Goal: Transaction & Acquisition: Purchase product/service

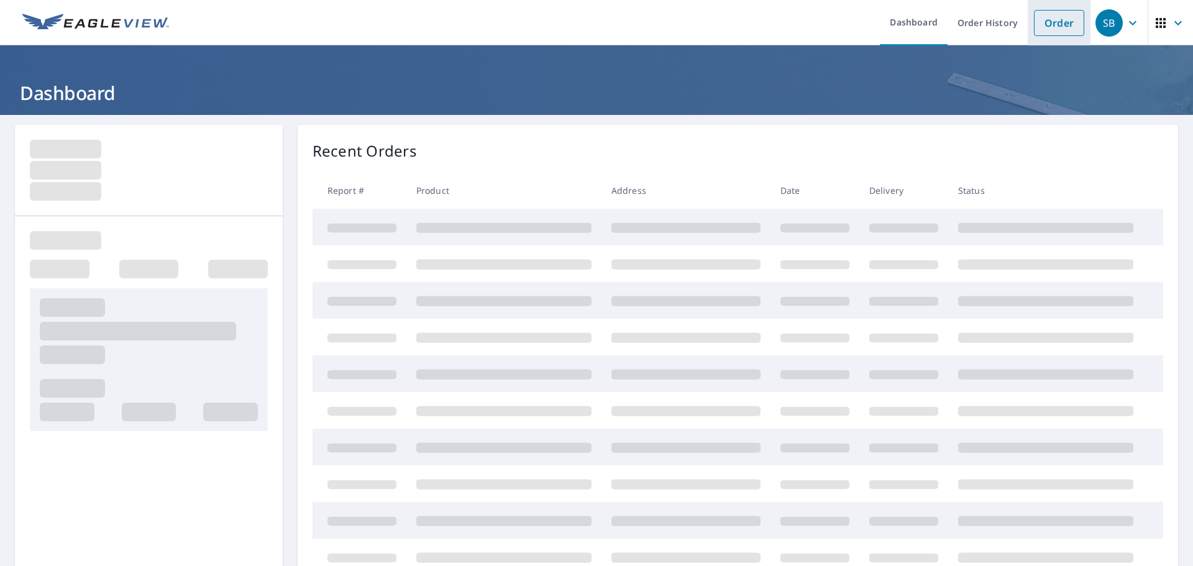
click at [1053, 18] on link "Order" at bounding box center [1059, 23] width 50 height 26
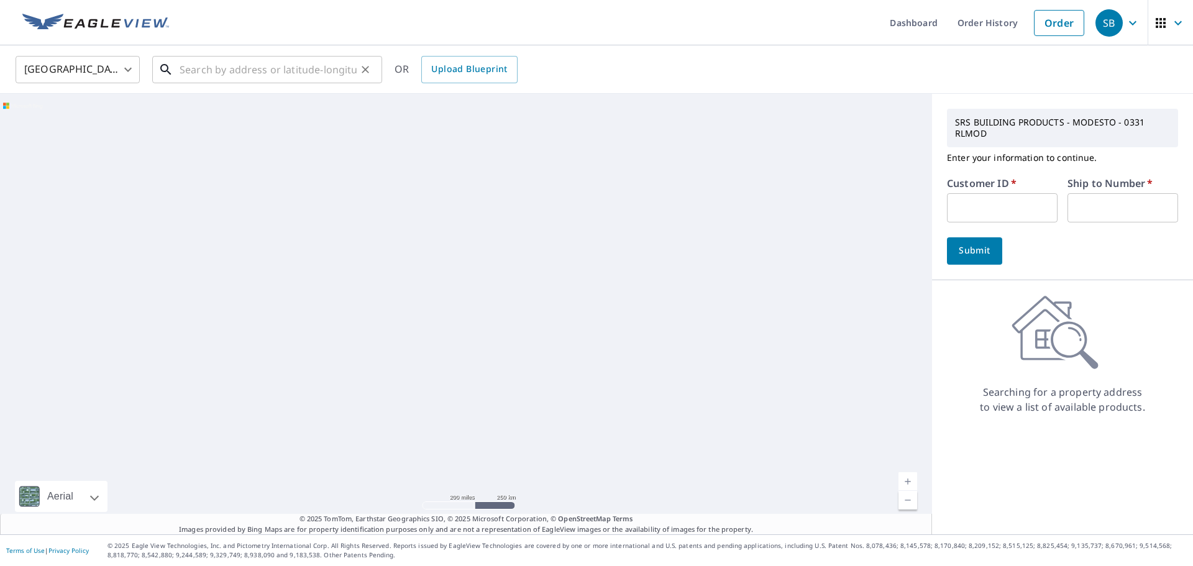
click at [222, 68] on input "text" at bounding box center [268, 69] width 177 height 35
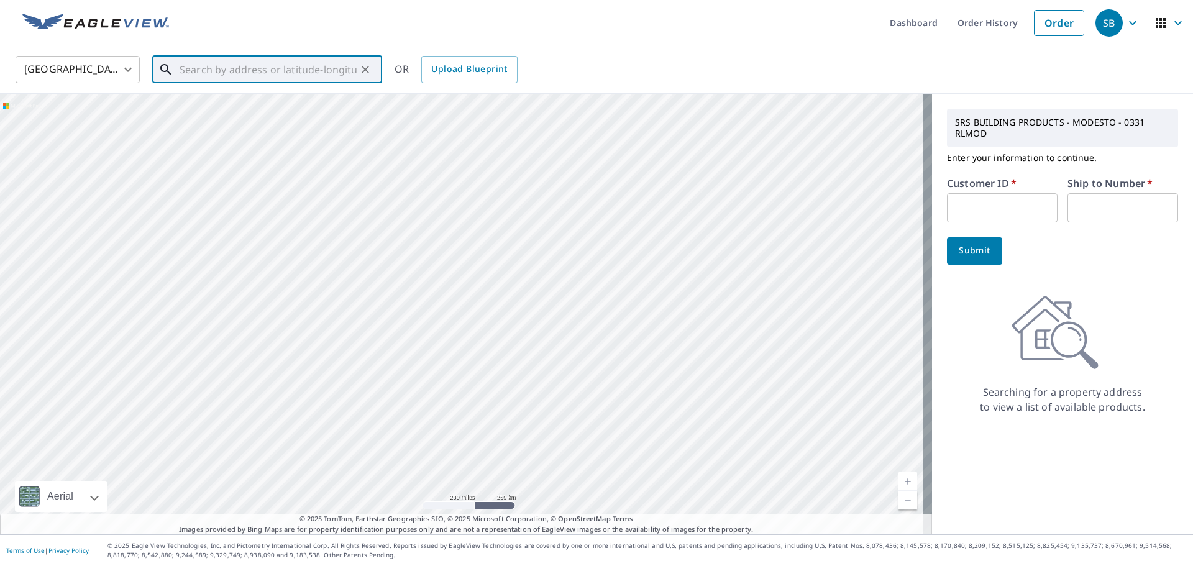
paste input "[STREET_ADDRESS][PERSON_NAME]"
click at [236, 114] on p "[GEOGRAPHIC_DATA], [GEOGRAPHIC_DATA] 95382" at bounding box center [274, 125] width 195 height 25
type input "[STREET_ADDRESS][PERSON_NAME]"
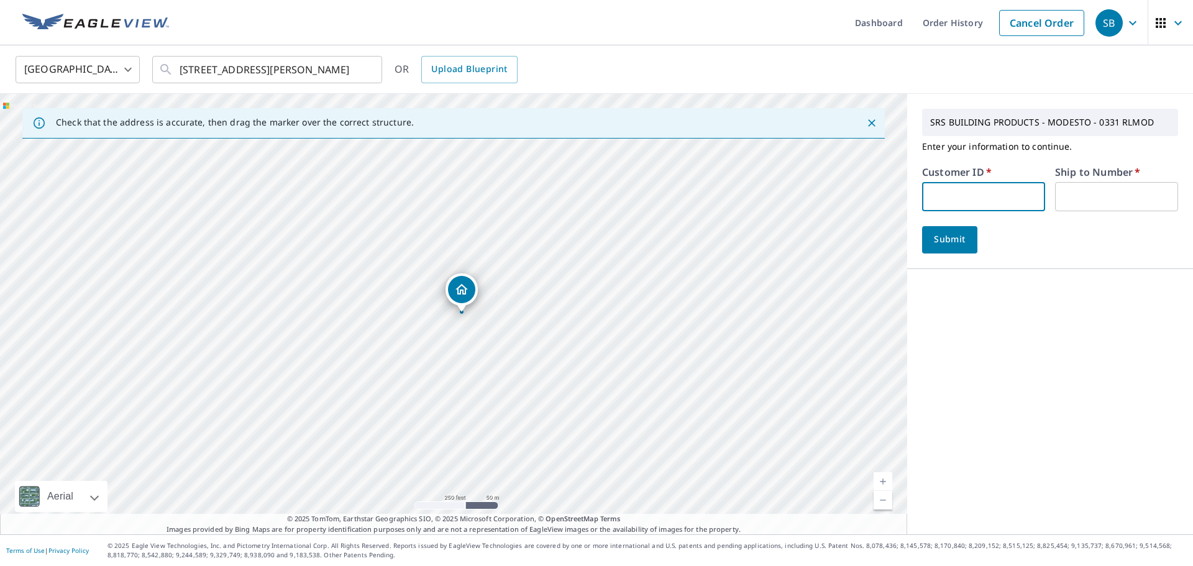
drag, startPoint x: 942, startPoint y: 198, endPoint x: 955, endPoint y: 211, distance: 18.5
click at [942, 198] on input "text" at bounding box center [983, 196] width 123 height 29
type input "TRU331"
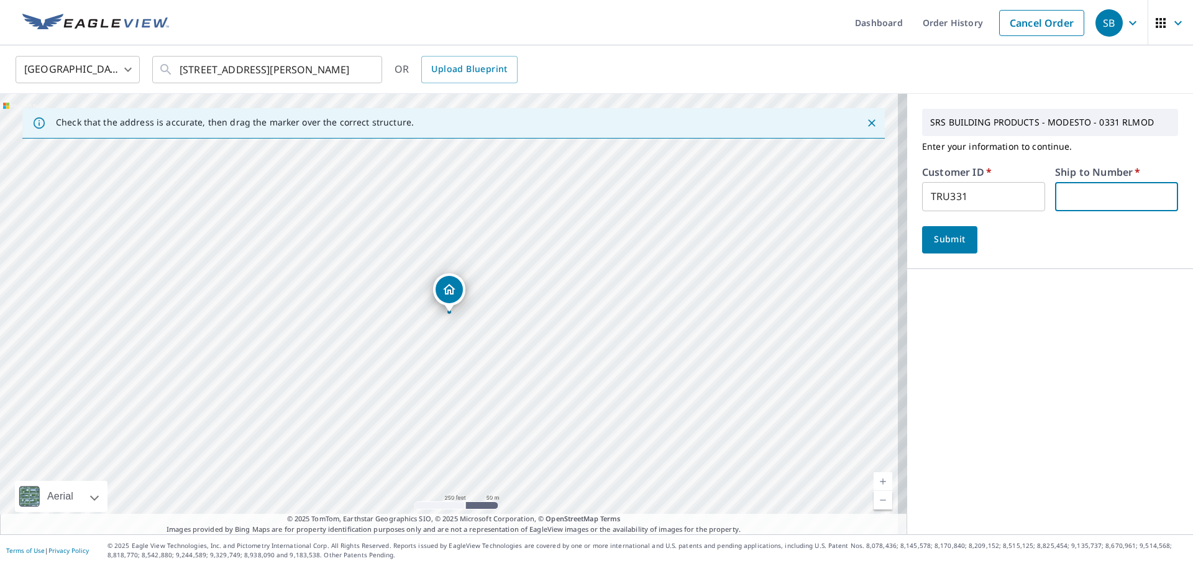
click at [1082, 202] on input "text" at bounding box center [1116, 196] width 123 height 29
type input "1"
click at [945, 234] on span "Submit" at bounding box center [949, 240] width 35 height 16
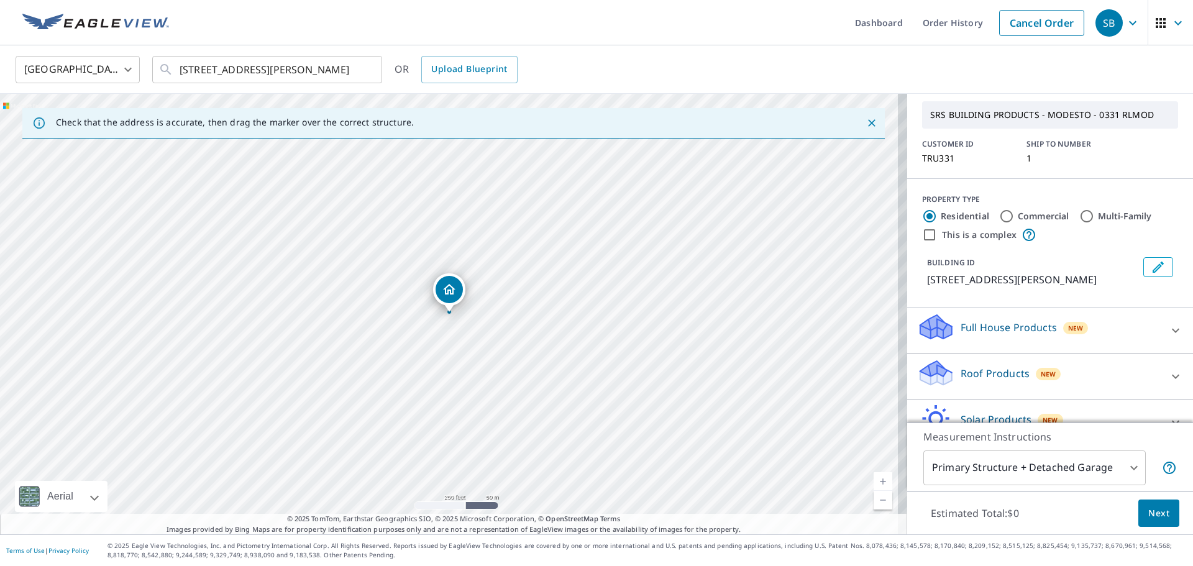
scroll to position [112, 0]
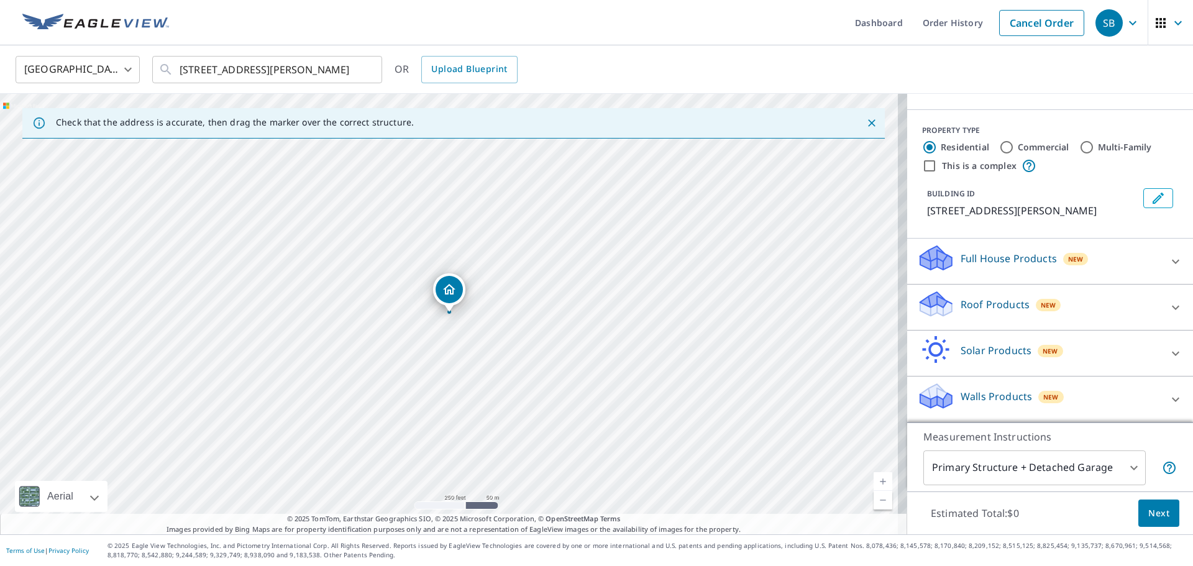
click at [988, 304] on p "Roof Products" at bounding box center [994, 304] width 69 height 15
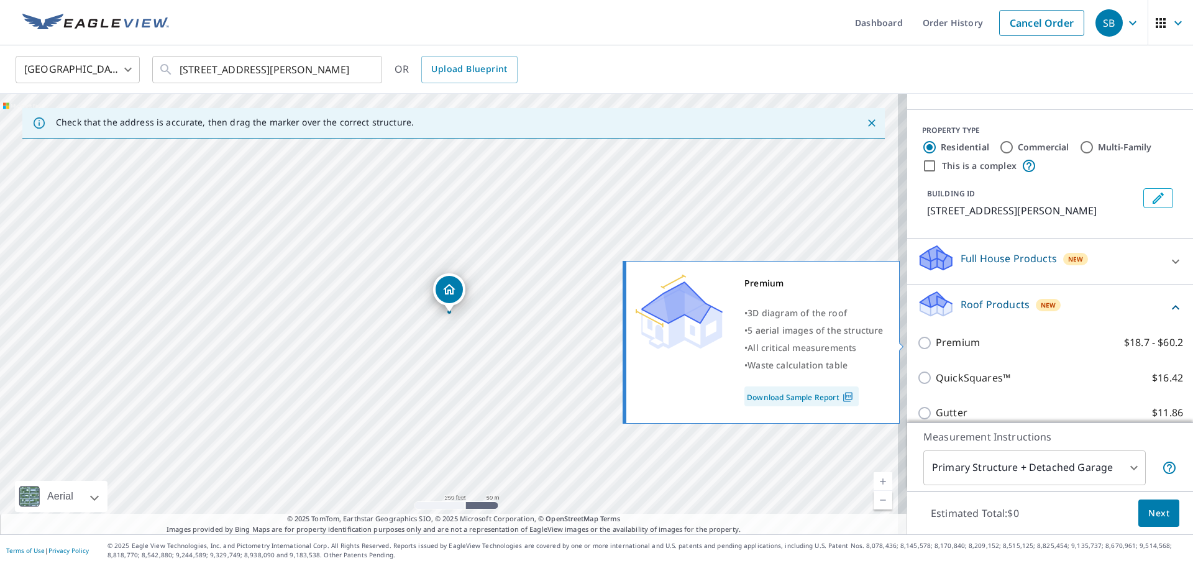
click at [921, 345] on input "Premium $18.7 - $60.2" at bounding box center [926, 342] width 19 height 15
checkbox input "true"
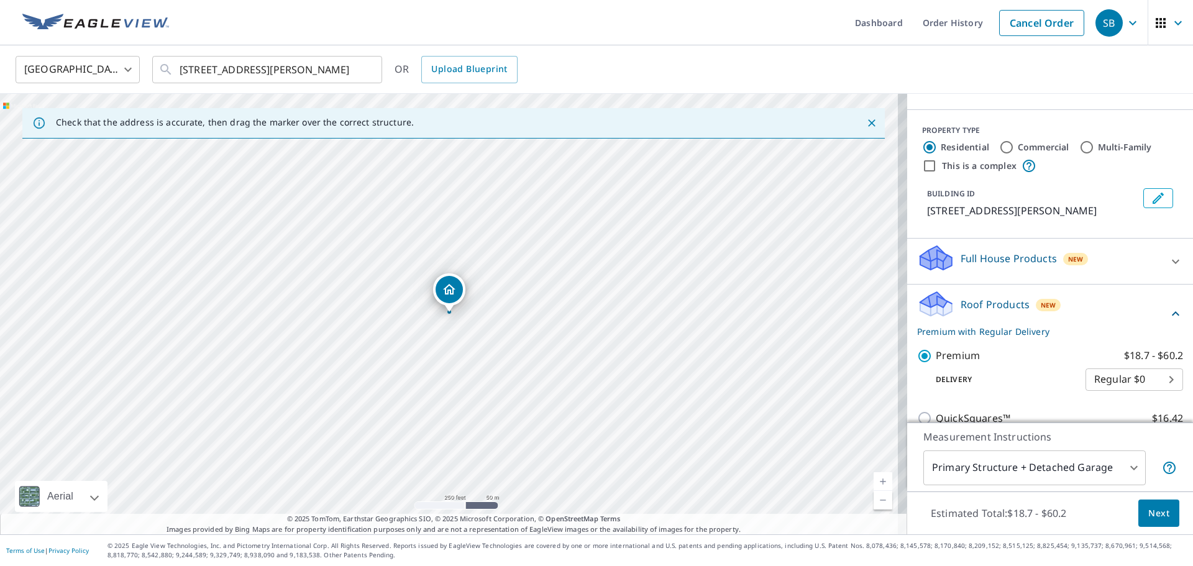
click at [1155, 516] on span "Next" at bounding box center [1158, 514] width 21 height 16
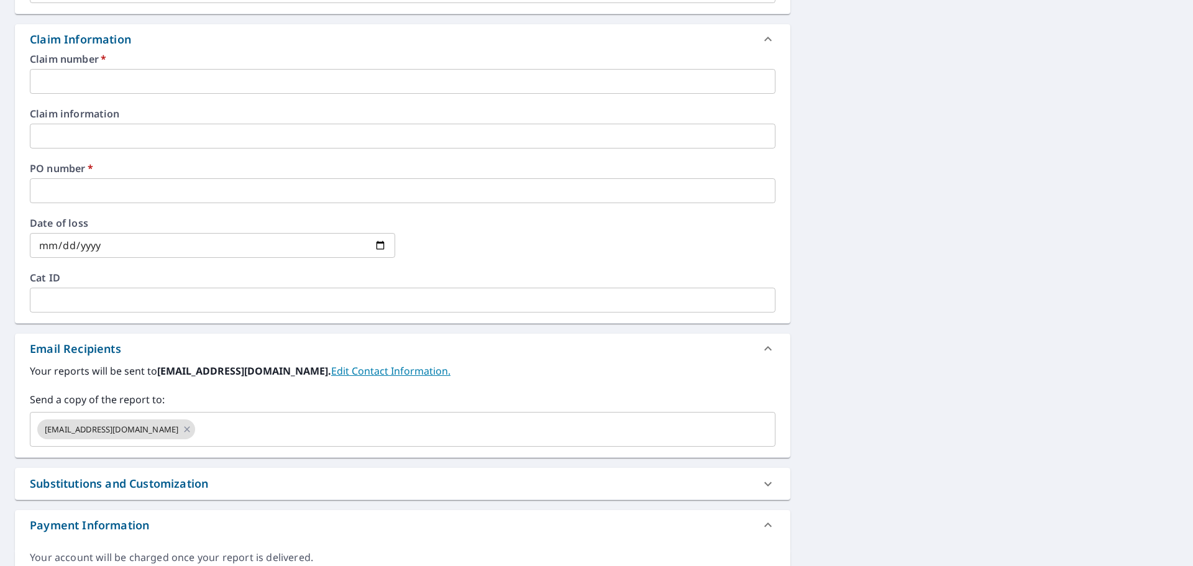
scroll to position [435, 0]
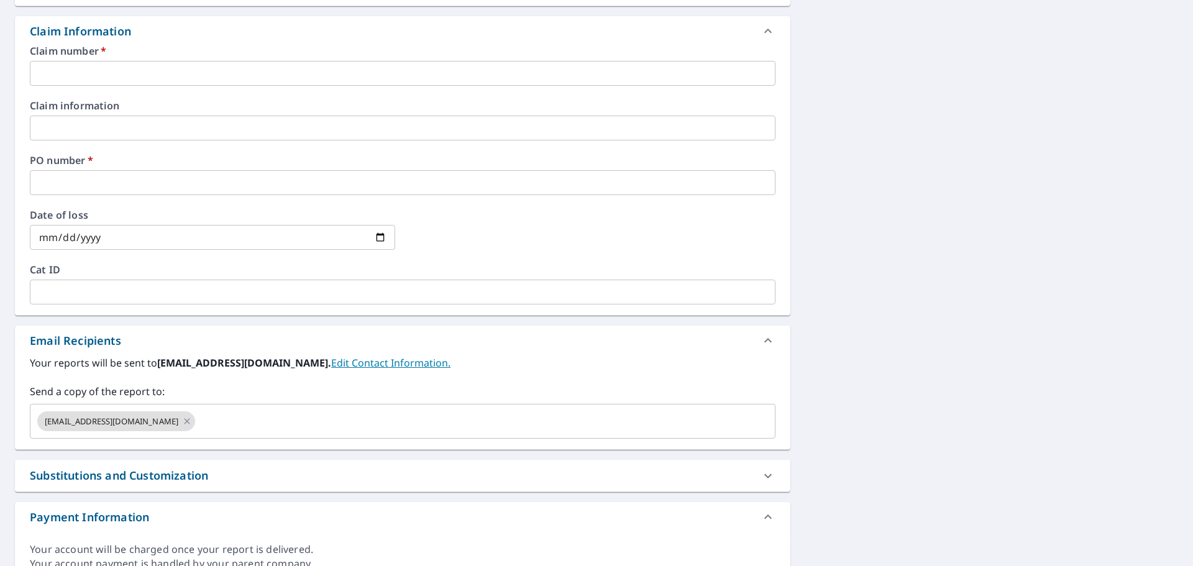
click at [49, 72] on input "text" at bounding box center [402, 73] width 745 height 25
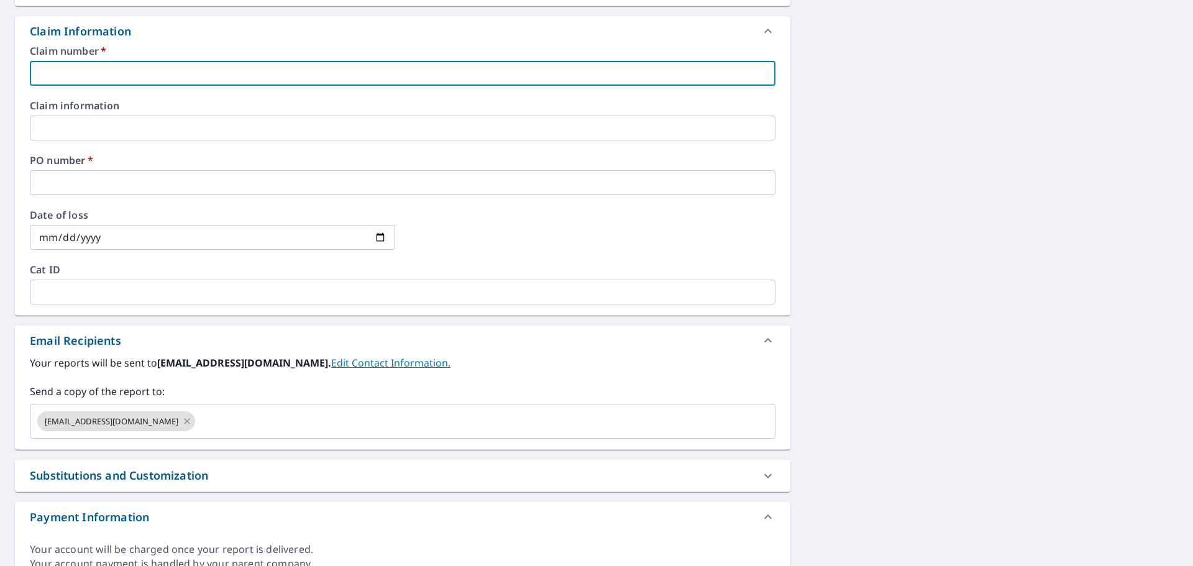
type input "1"
checkbox input "true"
type input "1"
click at [52, 182] on input "text" at bounding box center [402, 182] width 745 height 25
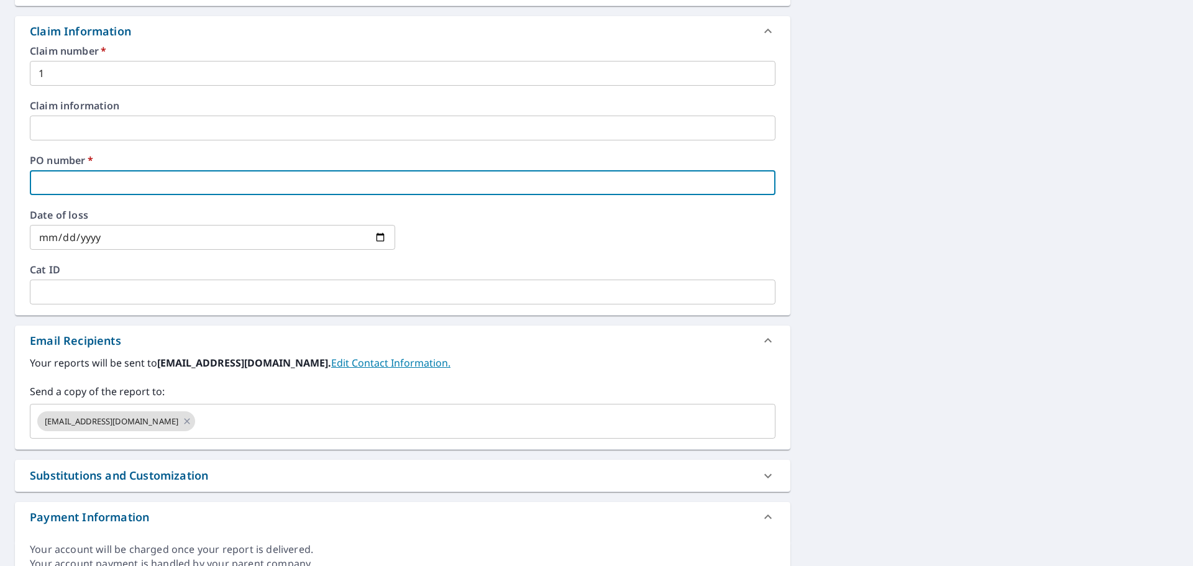
paste input "[STREET_ADDRESS][PERSON_NAME]"
type input "[STREET_ADDRESS][PERSON_NAME]"
checkbox input "true"
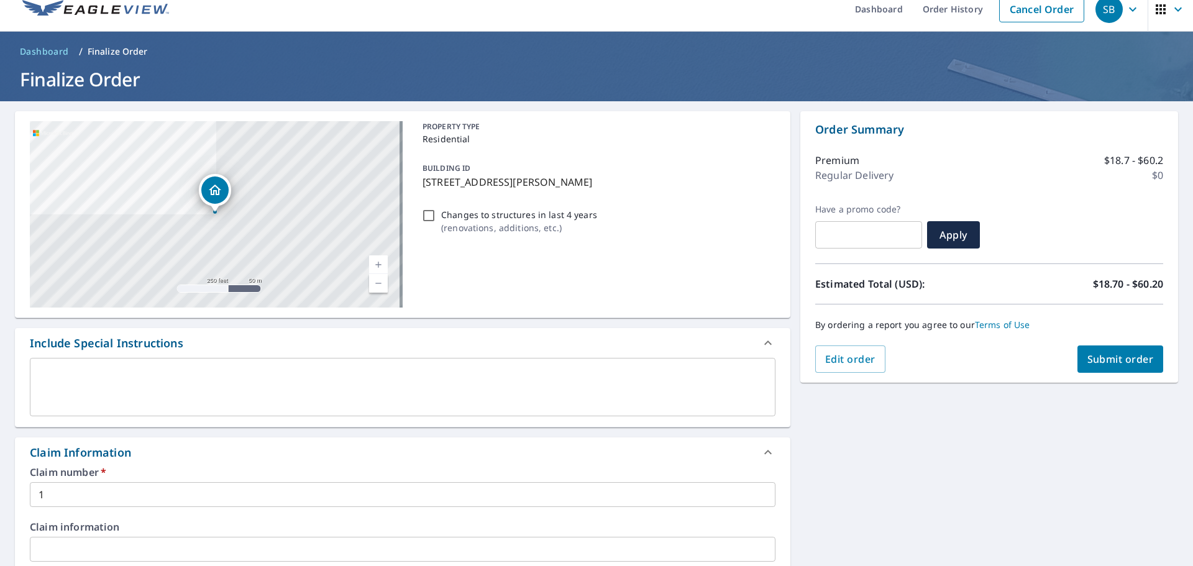
scroll to position [0, 0]
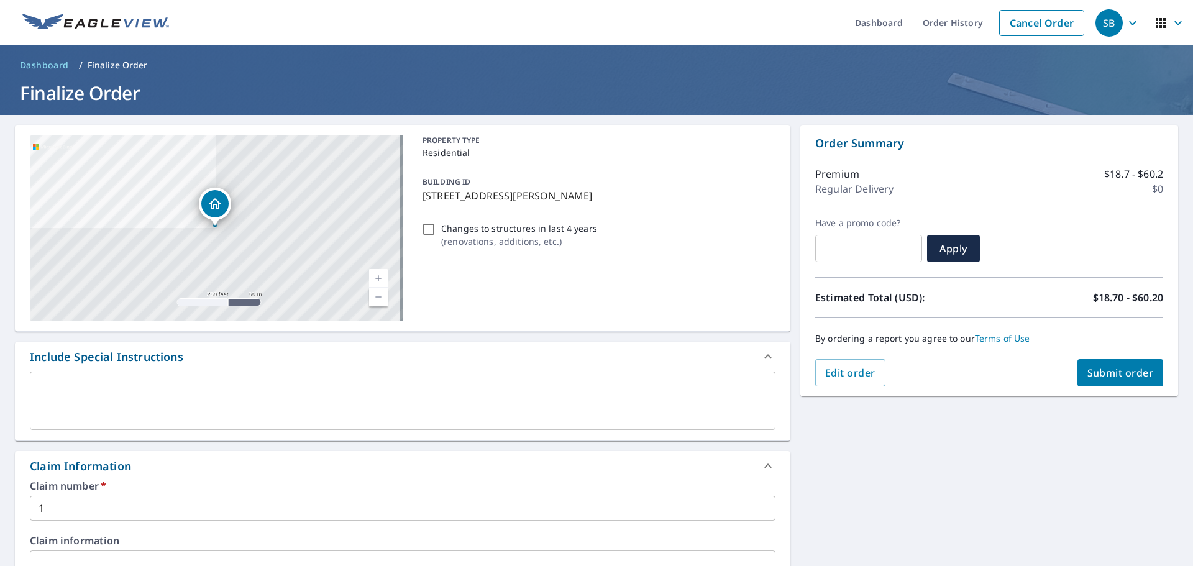
type input "[STREET_ADDRESS][PERSON_NAME]"
click at [1087, 373] on span "Submit order" at bounding box center [1120, 373] width 66 height 14
checkbox input "true"
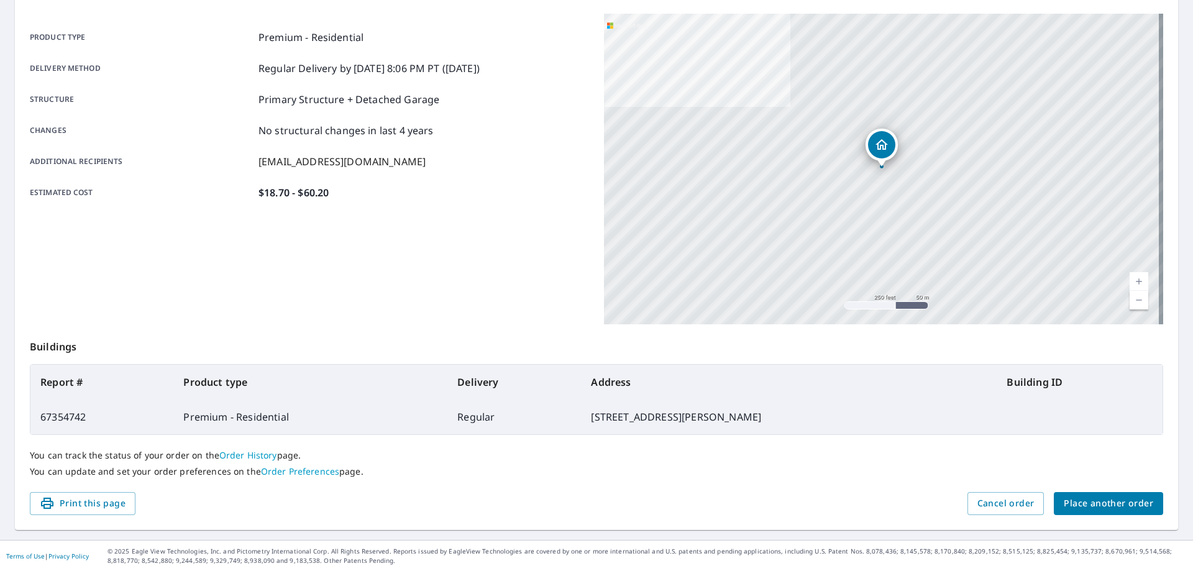
scroll to position [165, 0]
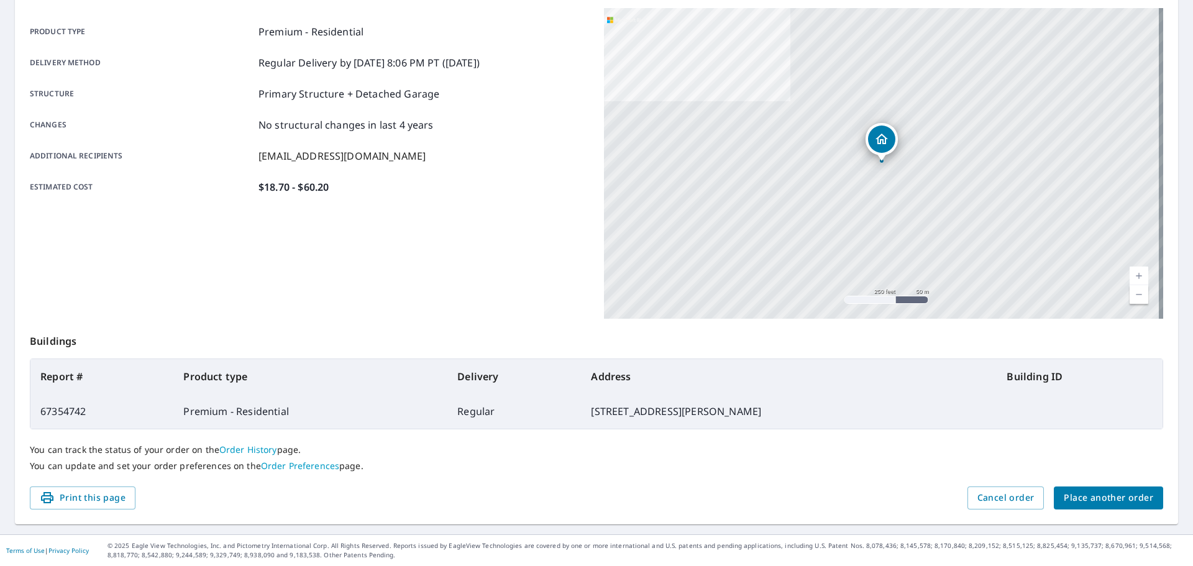
click at [1132, 495] on span "Place another order" at bounding box center [1107, 498] width 89 height 16
